Goal: Transaction & Acquisition: Purchase product/service

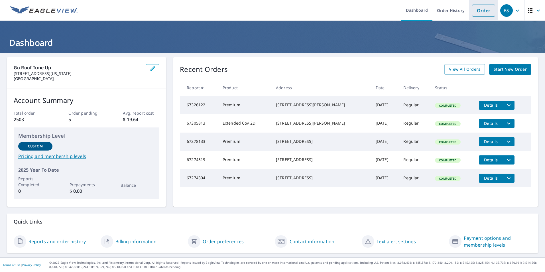
click at [486, 10] on link "Order" at bounding box center [483, 11] width 23 height 12
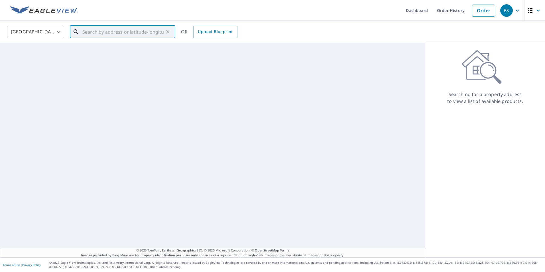
click at [134, 28] on input "text" at bounding box center [122, 32] width 81 height 16
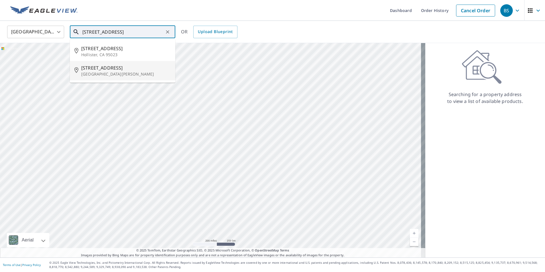
click at [97, 72] on p "[GEOGRAPHIC_DATA][PERSON_NAME]" at bounding box center [126, 74] width 90 height 6
type input "[STREET_ADDRESS][PERSON_NAME]"
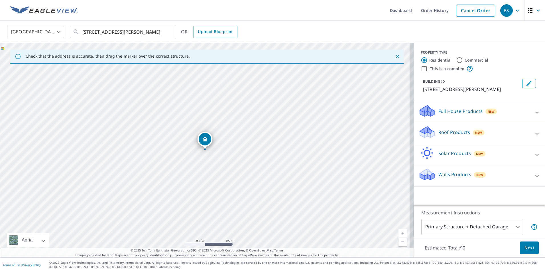
click at [516, 133] on div "Roof Products New" at bounding box center [475, 134] width 112 height 16
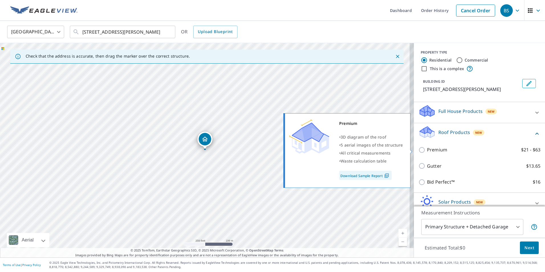
click at [421, 151] on input "Premium $21 - $63" at bounding box center [423, 150] width 9 height 7
checkbox input "true"
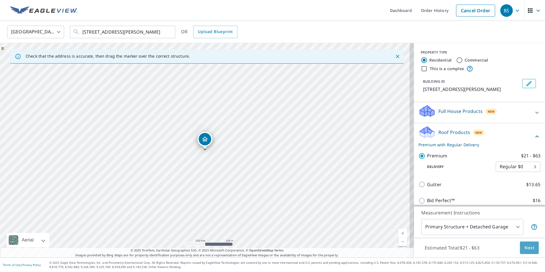
click at [525, 248] on span "Next" at bounding box center [530, 247] width 10 height 7
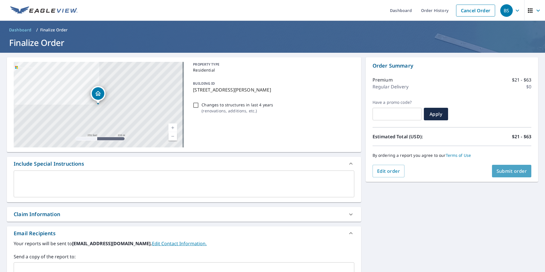
click at [501, 167] on button "Submit order" at bounding box center [512, 171] width 40 height 13
checkbox input "true"
